Goal: Communication & Community: Ask a question

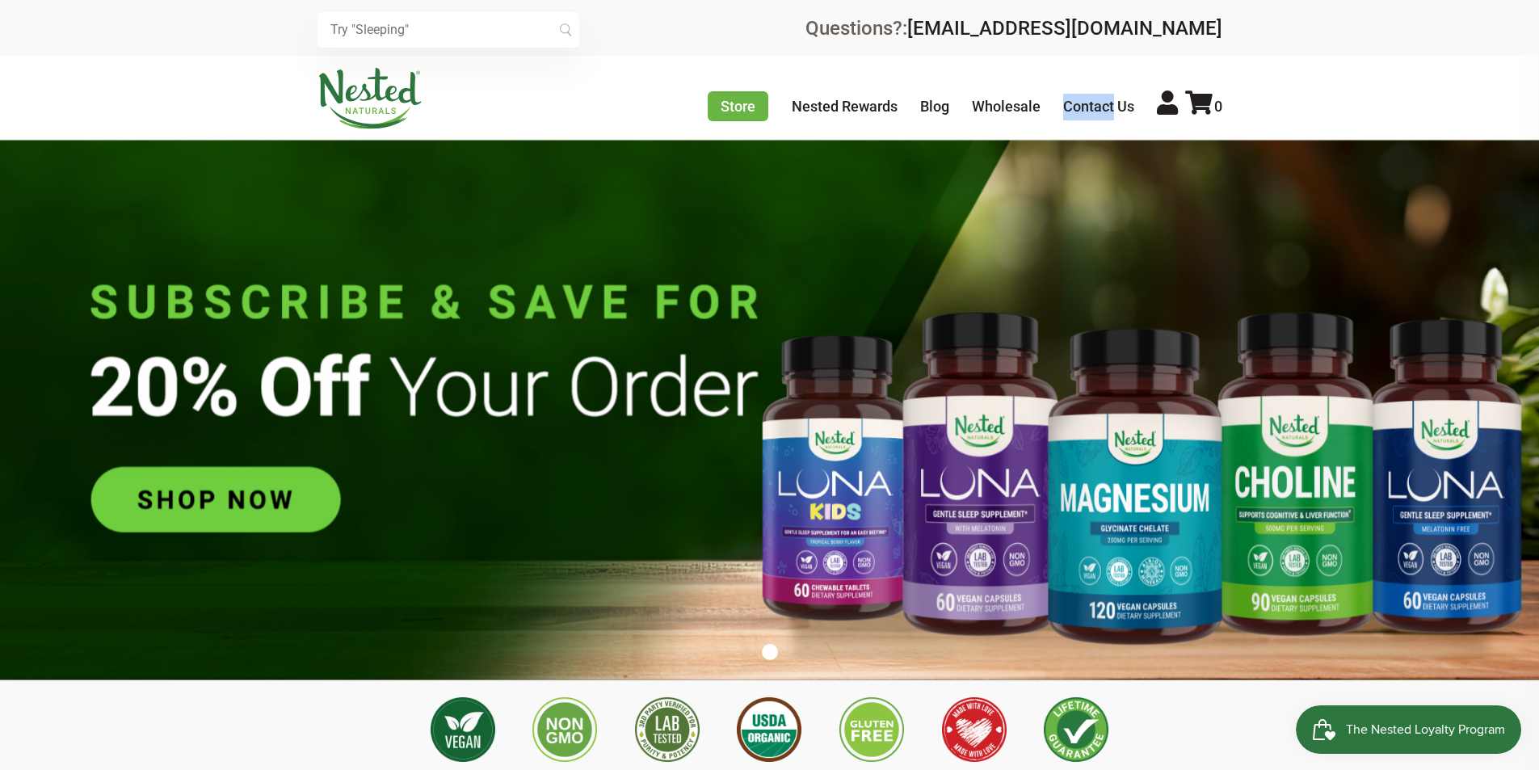
click at [1063, 98] on link "Contact Us" at bounding box center [1098, 106] width 71 height 17
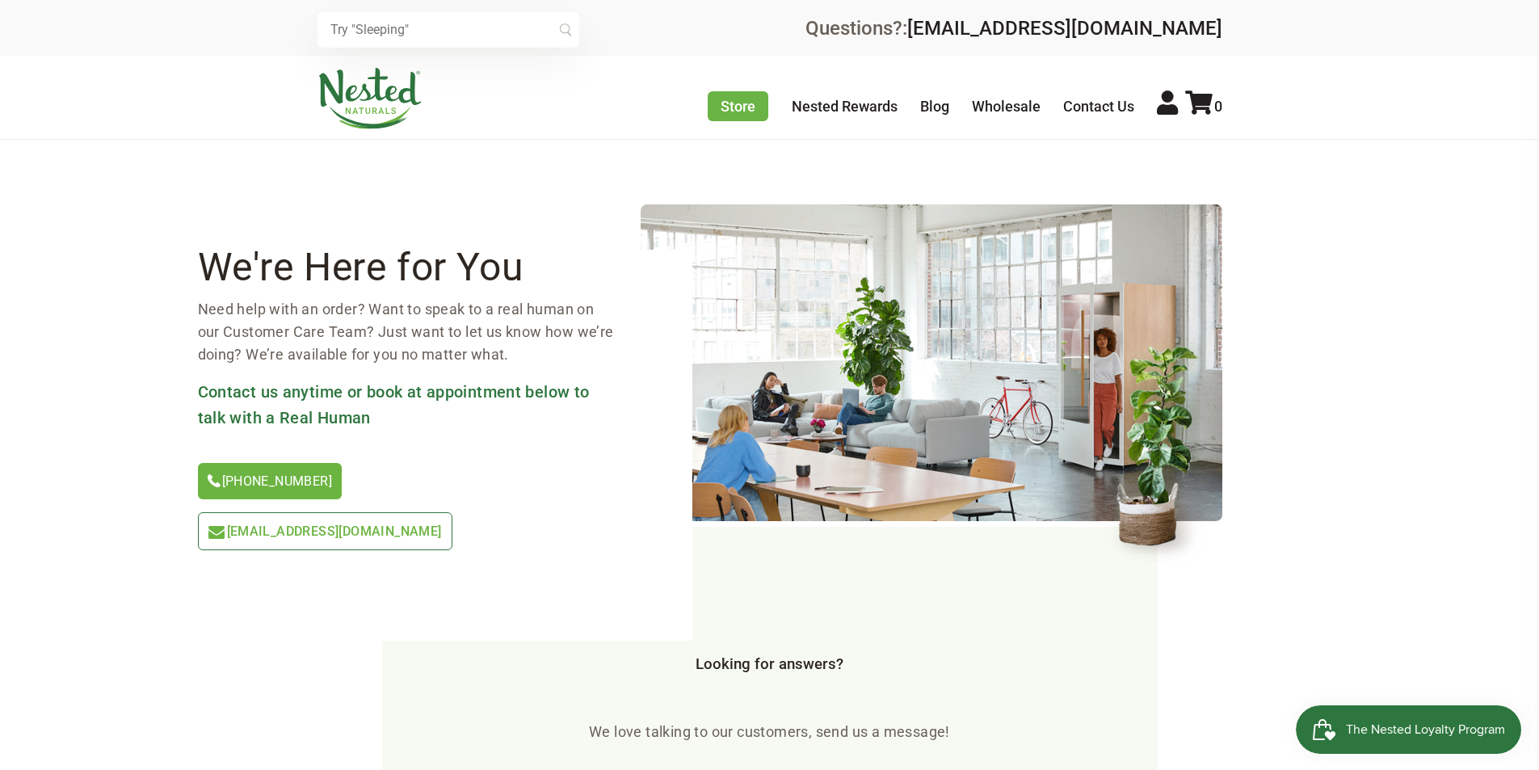
scroll to position [350, 0]
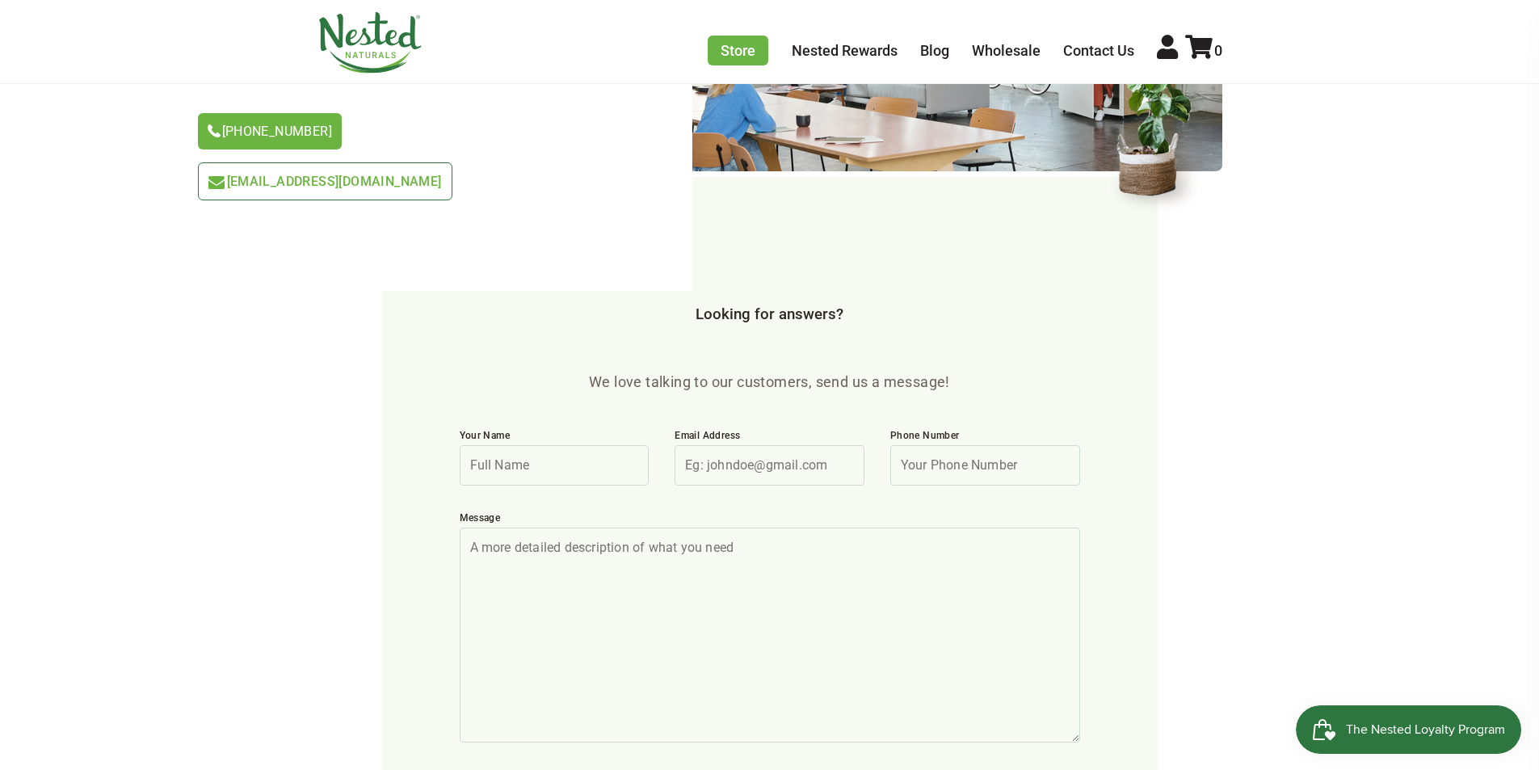
drag, startPoint x: 530, startPoint y: 418, endPoint x: 549, endPoint y: 430, distance: 22.4
click at [531, 445] on input "Your Name" at bounding box center [555, 465] width 190 height 40
type input "James Clark"
type input "James@Professionalbusinesspage.com"
type input "8149805065"
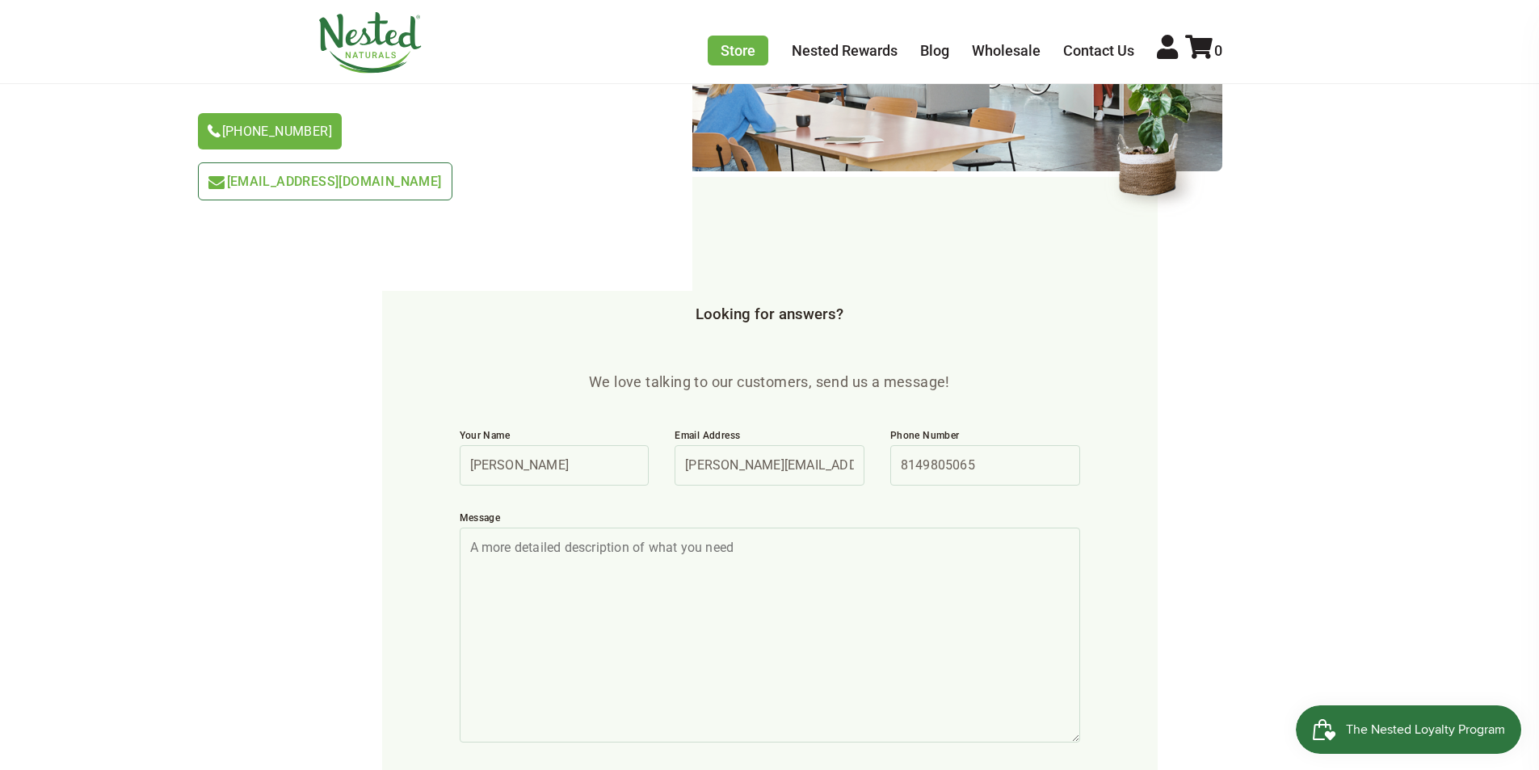
click at [688, 573] on textarea "Message" at bounding box center [770, 634] width 620 height 215
paste textarea "Wikipedia is considered to be the World’s most significant tool for reference m…"
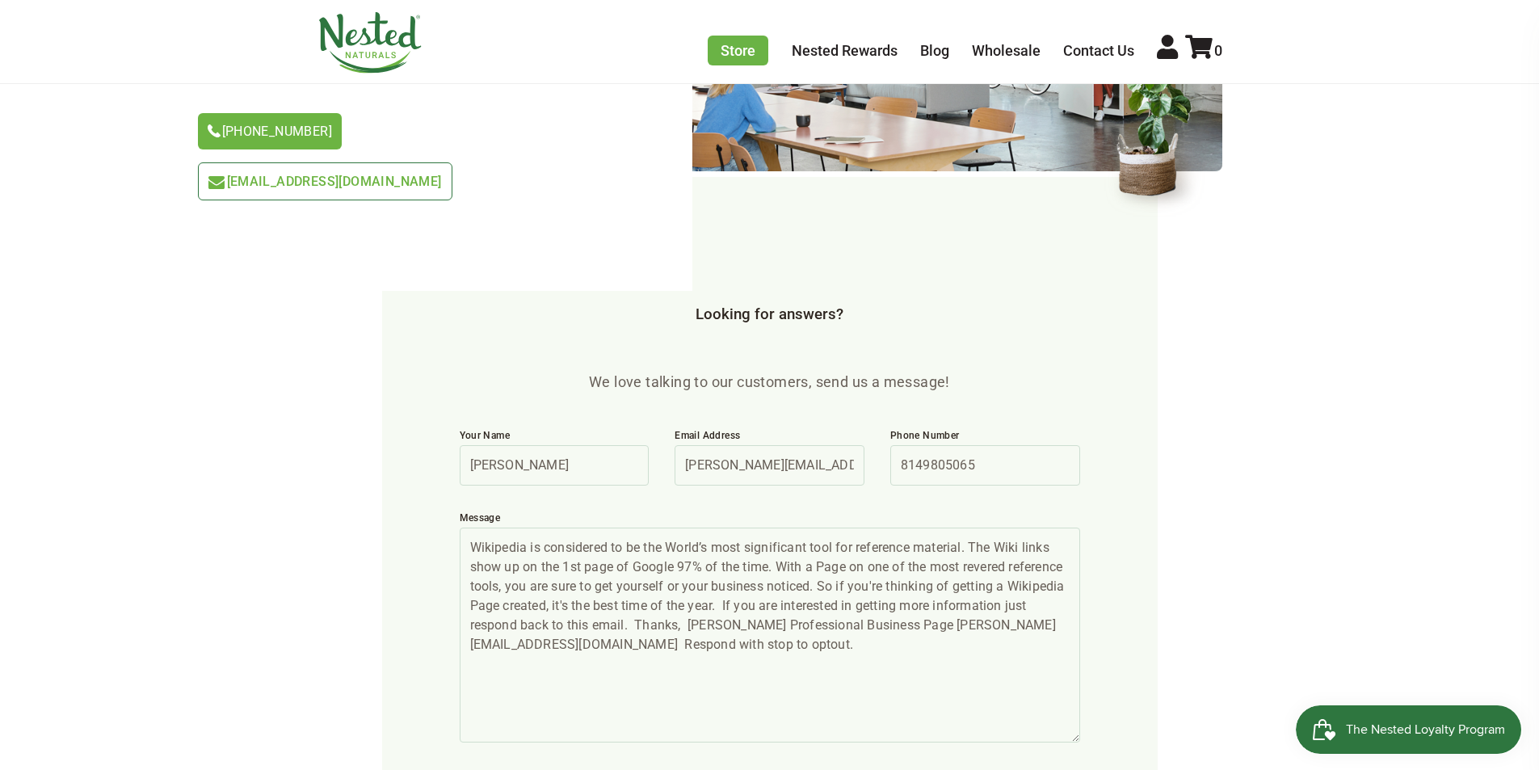
click at [802, 658] on textarea "Wikipedia is considered to be the World’s most significant tool for reference m…" at bounding box center [770, 634] width 620 height 215
paste textarea "If you are interested in getting more information just respond back to this ema…"
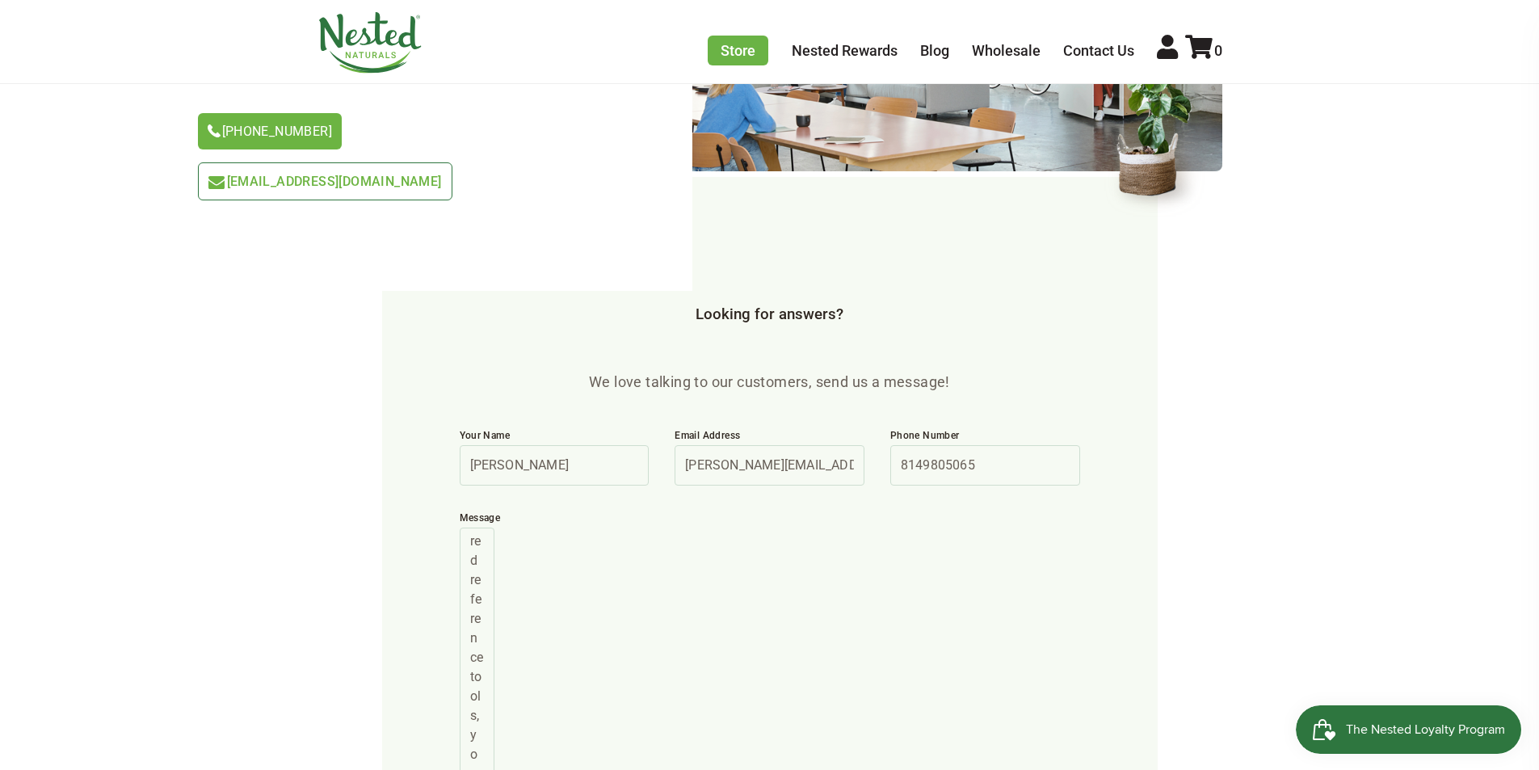
scroll to position [2450, 0]
drag, startPoint x: 1075, startPoint y: 691, endPoint x: 490, endPoint y: 801, distance: 595.0
click at [490, 420] on html "f85bc83d8c3136e122eec1a3042d5992 × Recommended Products Previous 150 4.9 LUNA G…" at bounding box center [769, 35] width 1539 height 770
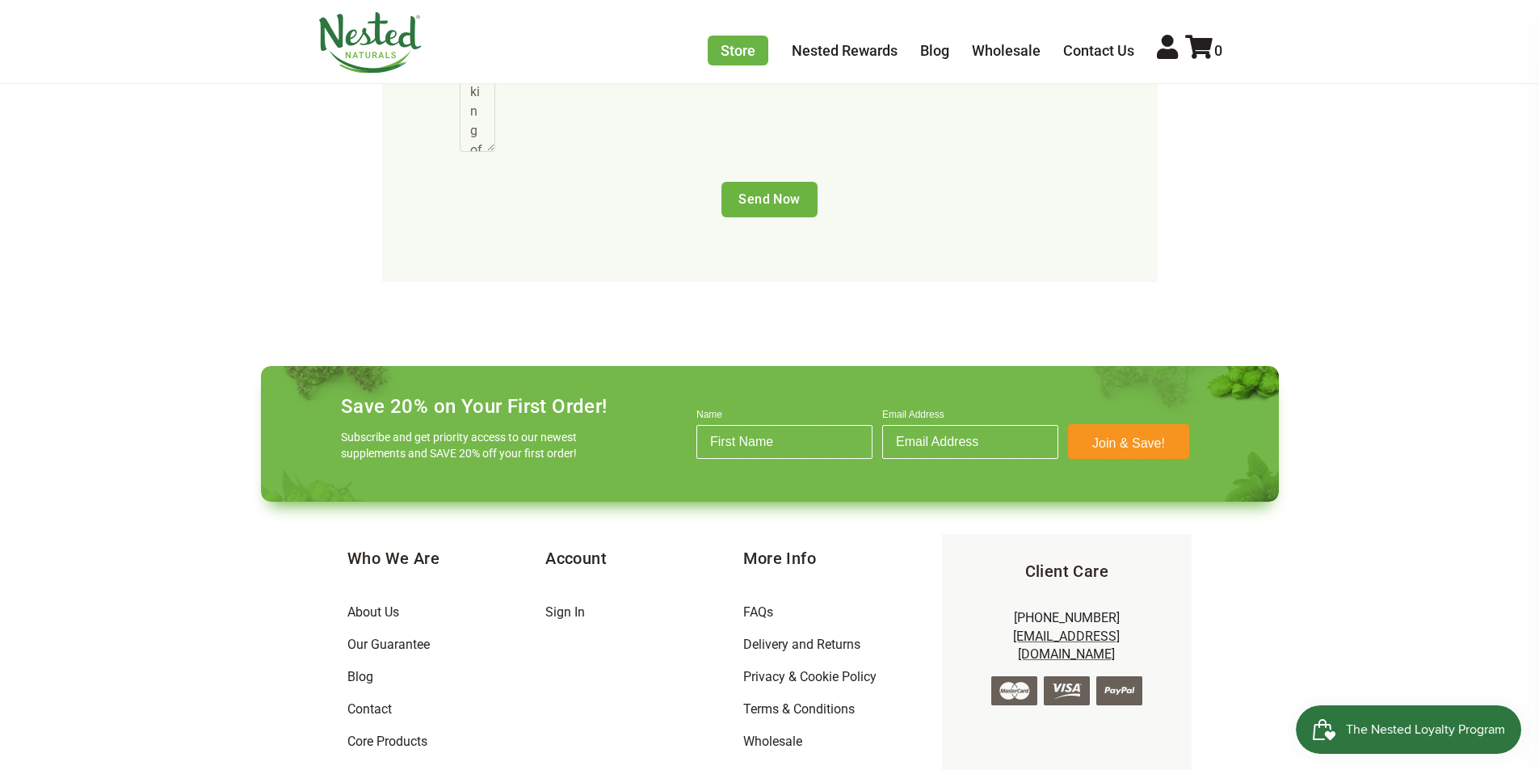
scroll to position [700, 0]
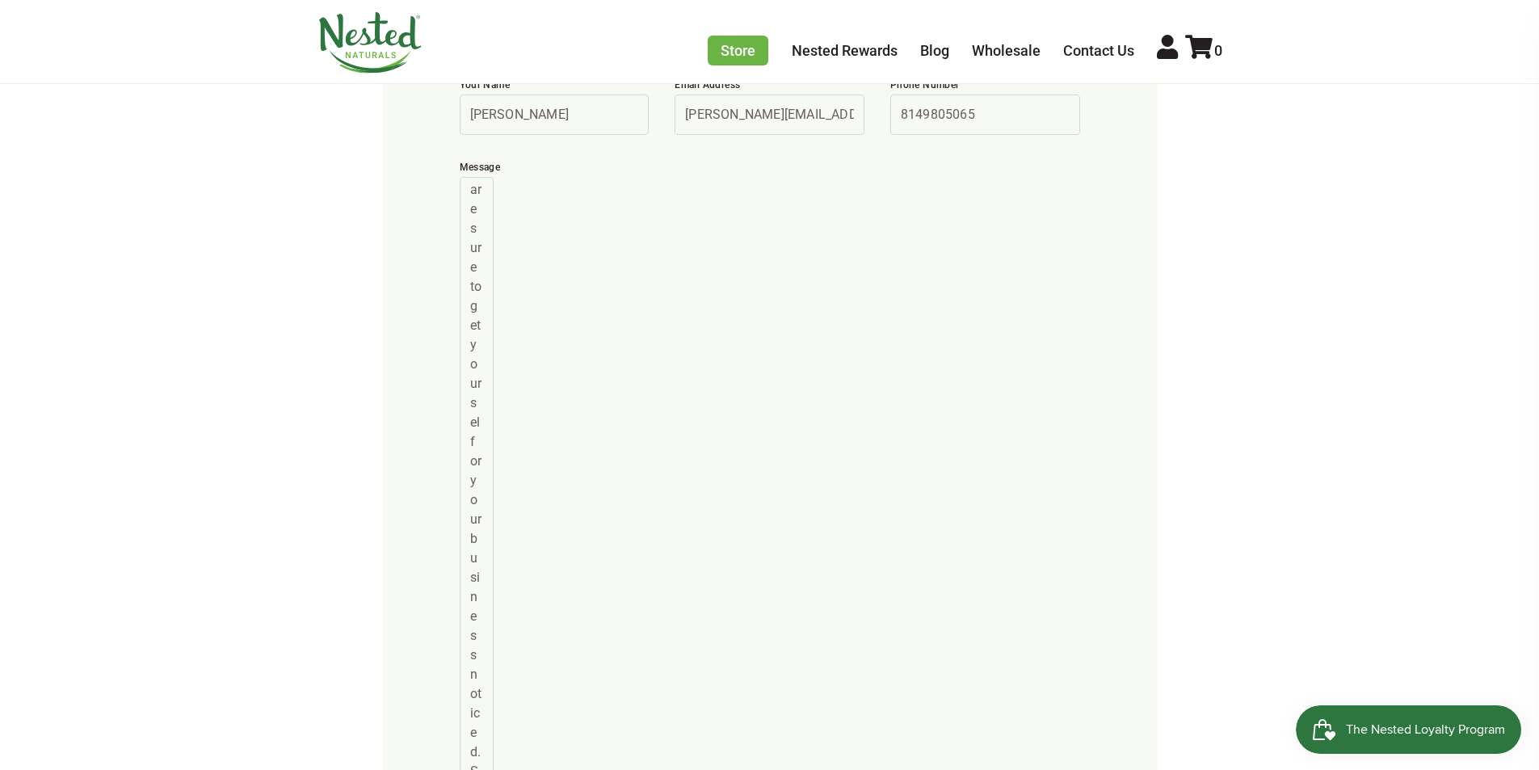
drag, startPoint x: 485, startPoint y: 446, endPoint x: 483, endPoint y: 795, distance: 349.0
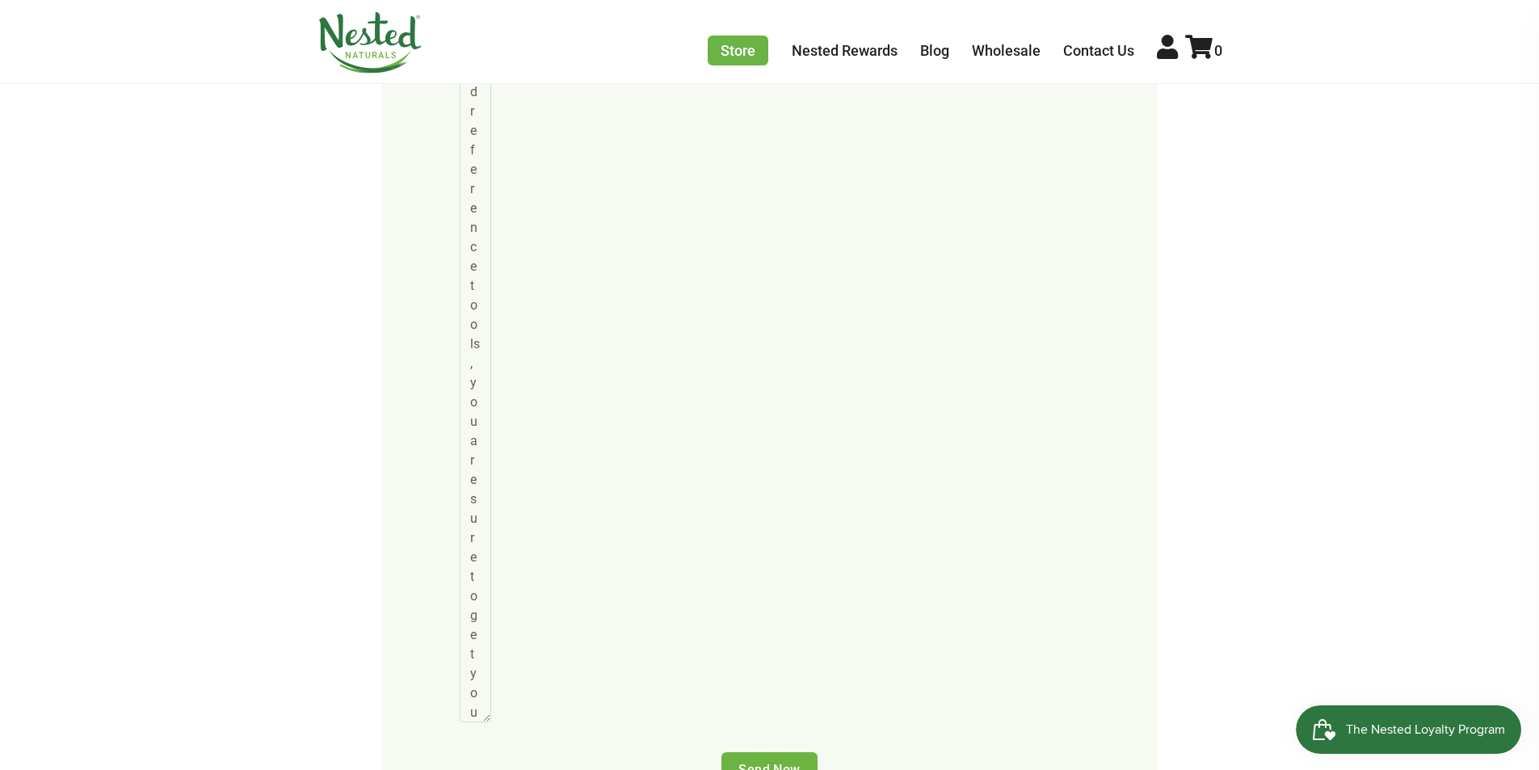
drag, startPoint x: 488, startPoint y: 446, endPoint x: 481, endPoint y: 697, distance: 251.3
click at [485, 695] on textarea "Wikipedia is considered to be the World’s most significant tool for reference m…" at bounding box center [476, 274] width 32 height 895
drag, startPoint x: 485, startPoint y: 346, endPoint x: 478, endPoint y: 678, distance: 332.1
click at [478, 707] on textarea "Wikipedia is considered to be the World’s most significant tool for reference m…" at bounding box center [471, 119] width 23 height 1284
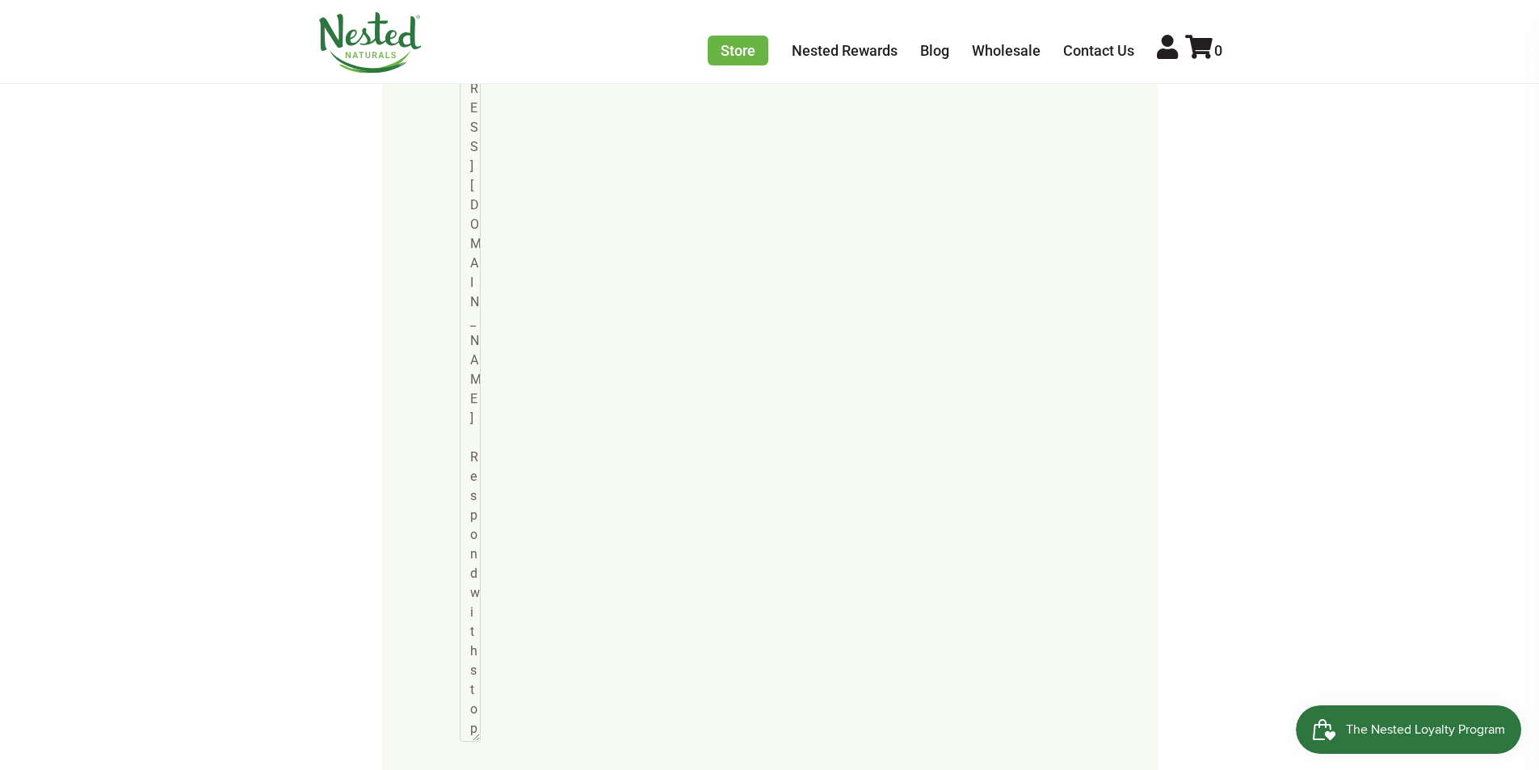
scroll to position [7401, 0]
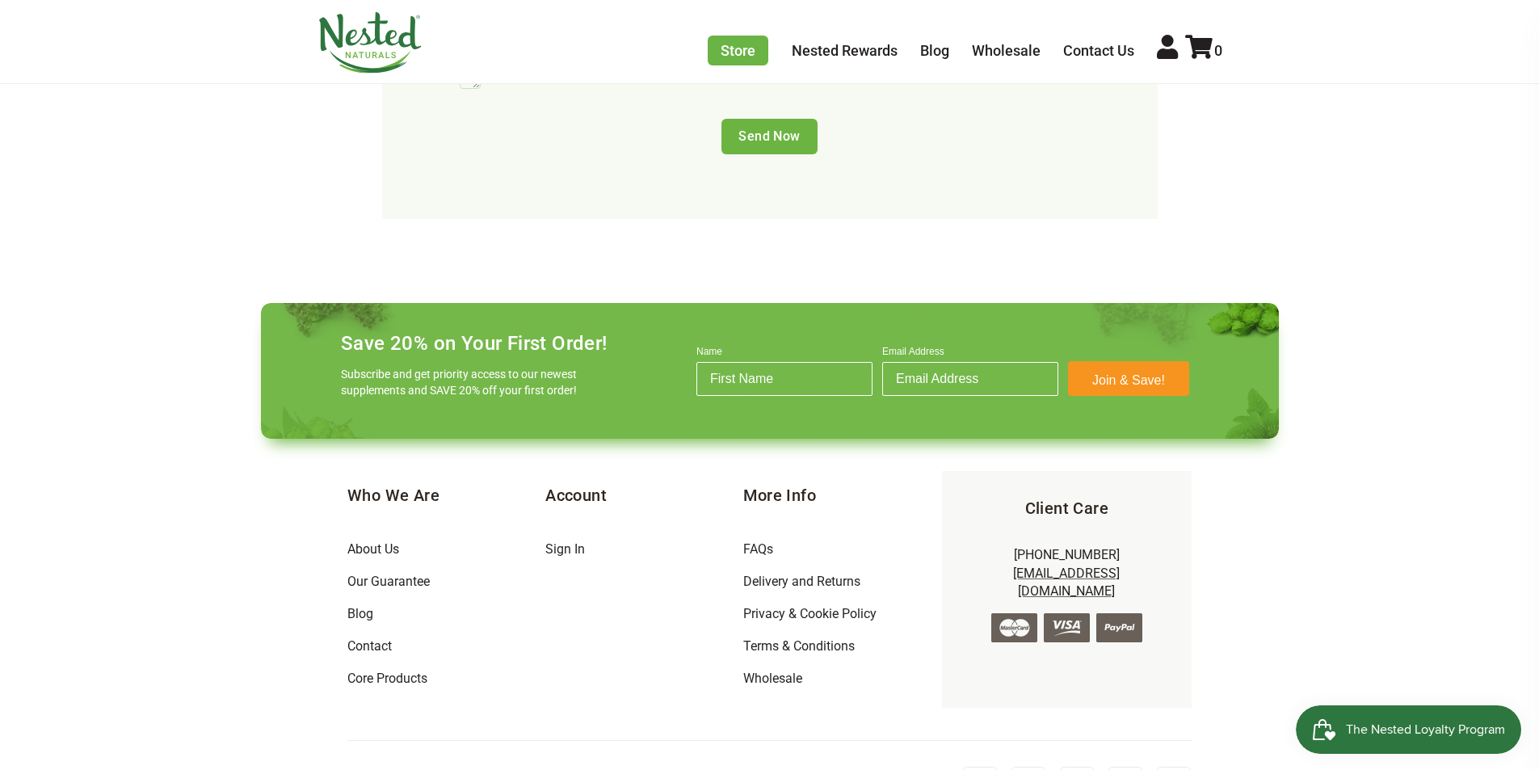
drag, startPoint x: 478, startPoint y: 386, endPoint x: 475, endPoint y: 658, distance: 271.4
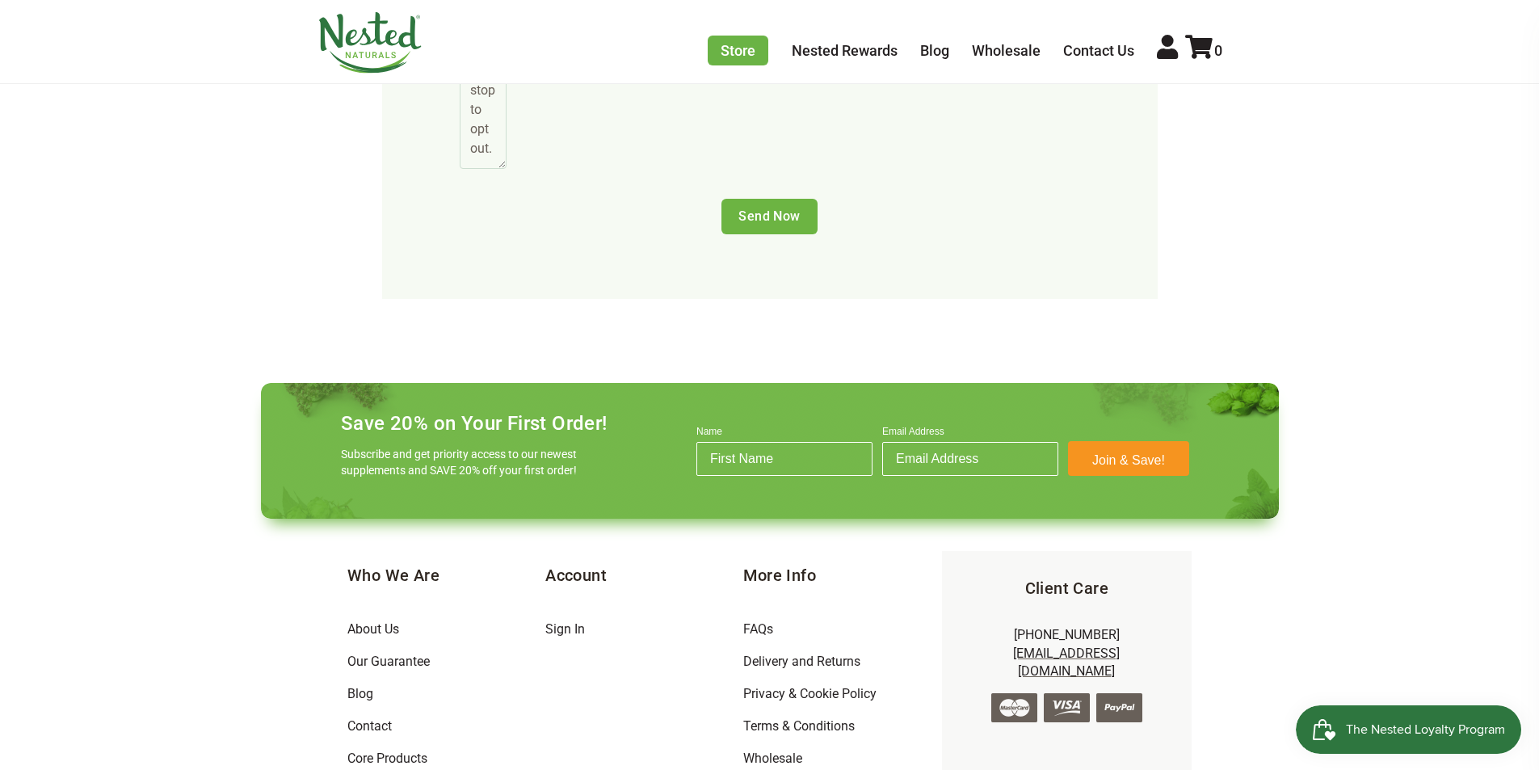
scroll to position [2912, 0]
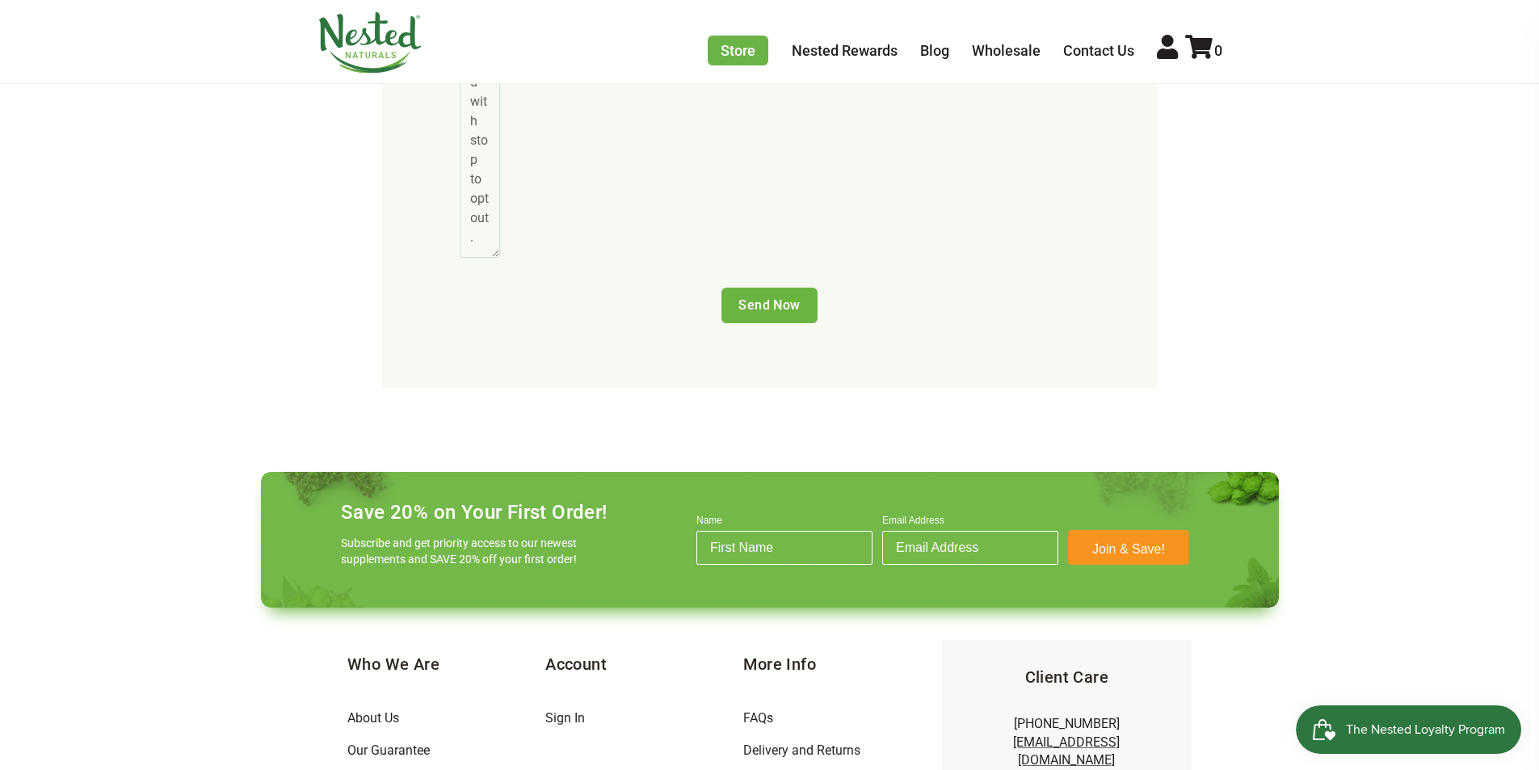
drag, startPoint x: 472, startPoint y: 304, endPoint x: 491, endPoint y: 801, distance: 498.0
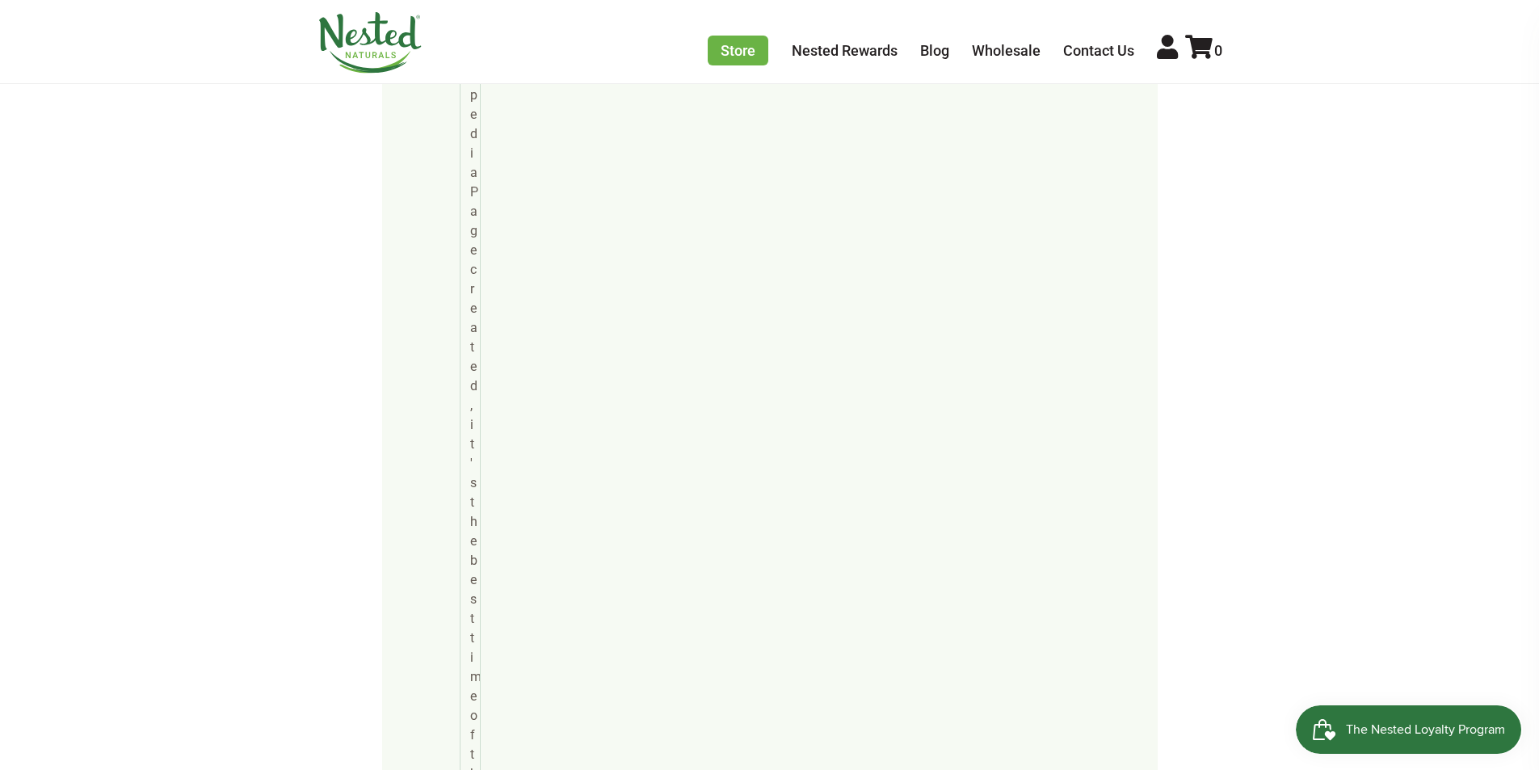
drag, startPoint x: 496, startPoint y: 205, endPoint x: 490, endPoint y: 714, distance: 508.9
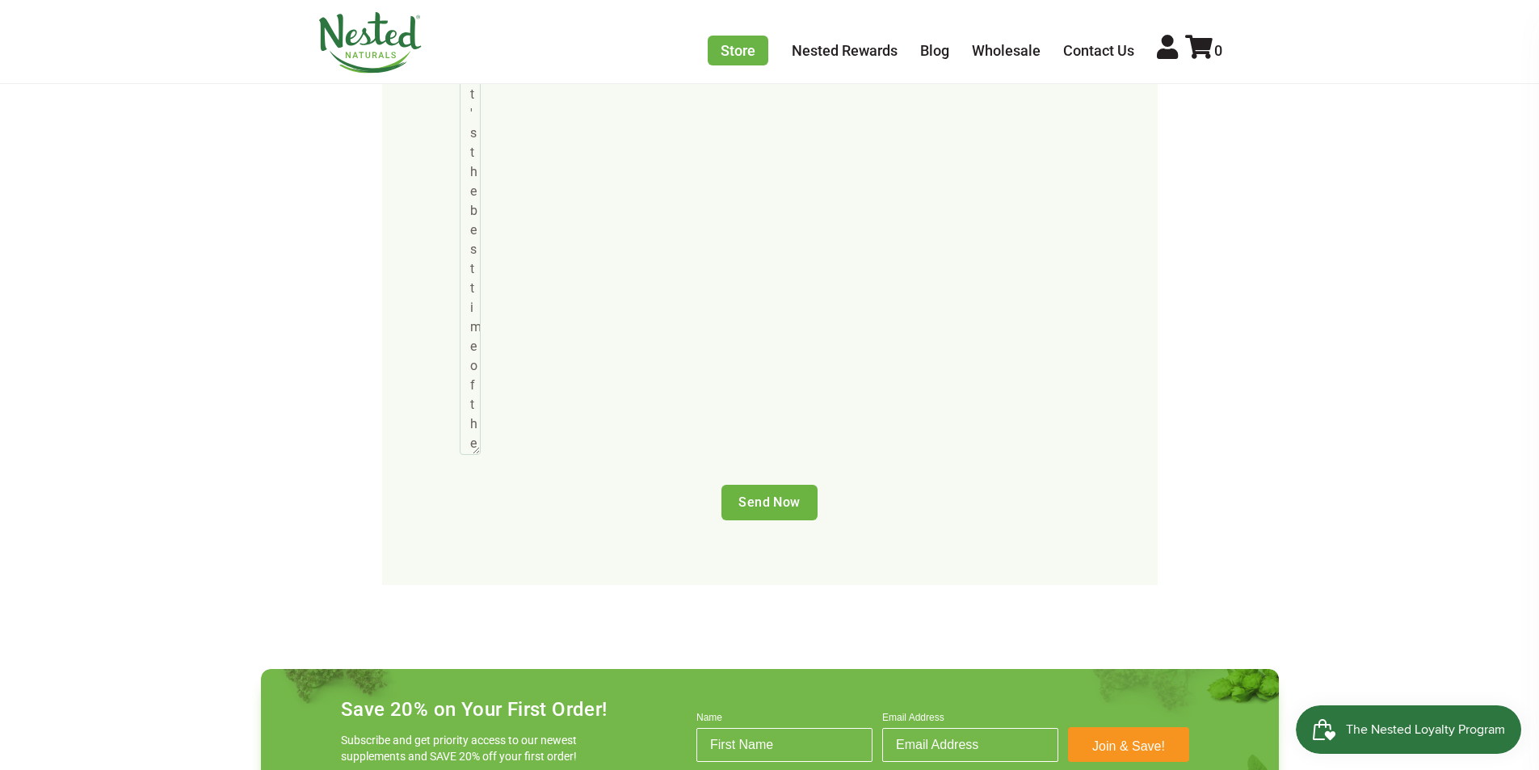
type textarea "Wikipedia is considered to be the World’s most significant tool for reference m…"
click at [748, 485] on input "Send Now" at bounding box center [769, 503] width 96 height 36
click at [762, 485] on input "Send Now" at bounding box center [769, 503] width 96 height 36
